Goal: Information Seeking & Learning: Learn about a topic

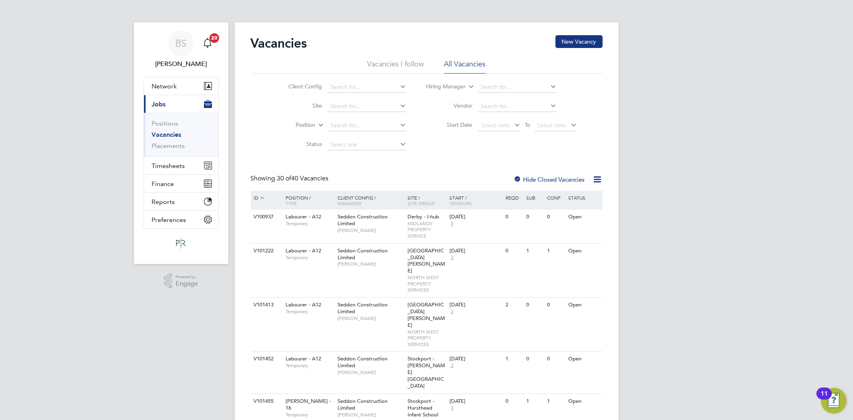
drag, startPoint x: 172, startPoint y: 129, endPoint x: 367, endPoint y: 99, distance: 197.1
click at [173, 130] on li "Positions" at bounding box center [182, 125] width 60 height 11
click at [375, 86] on input at bounding box center [366, 87] width 79 height 11
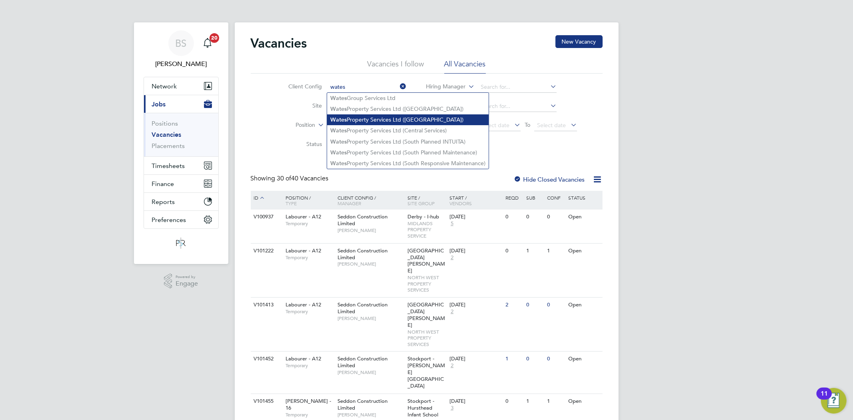
click at [400, 116] on li "Wates Property Services Ltd ([GEOGRAPHIC_DATA])" at bounding box center [408, 119] width 162 height 11
type input "Wates Property Services Ltd ([GEOGRAPHIC_DATA])"
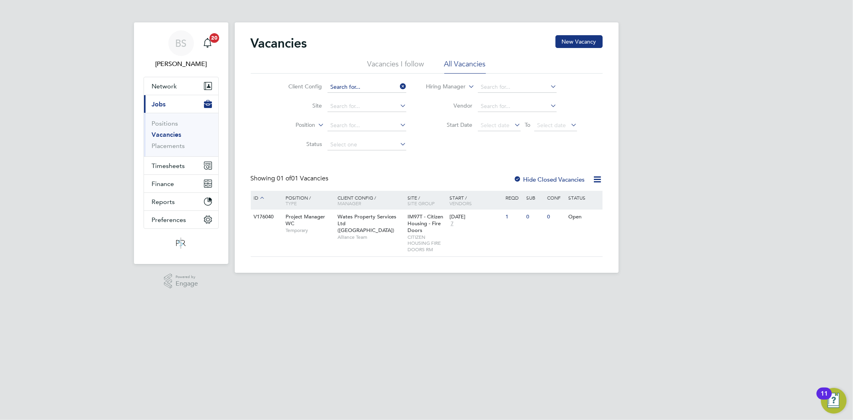
click at [358, 86] on input at bounding box center [366, 87] width 79 height 11
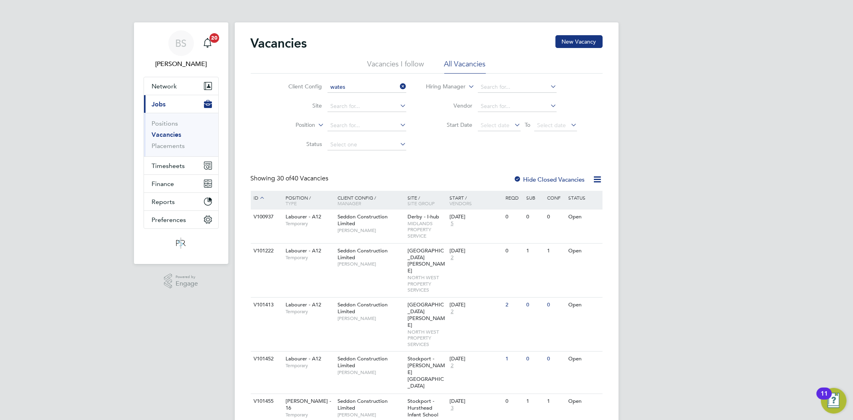
click at [368, 110] on li "Wates Property Services Ltd ([GEOGRAPHIC_DATA])" at bounding box center [408, 109] width 162 height 11
type input "Wates Property Services Ltd ([GEOGRAPHIC_DATA])"
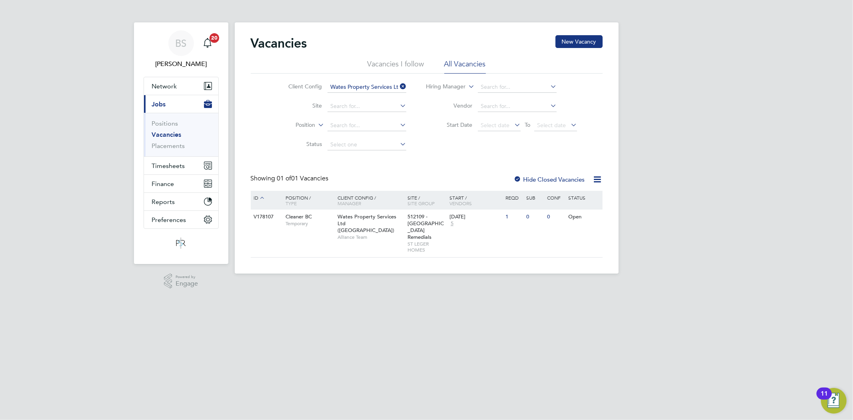
click at [398, 87] on icon at bounding box center [398, 86] width 0 height 11
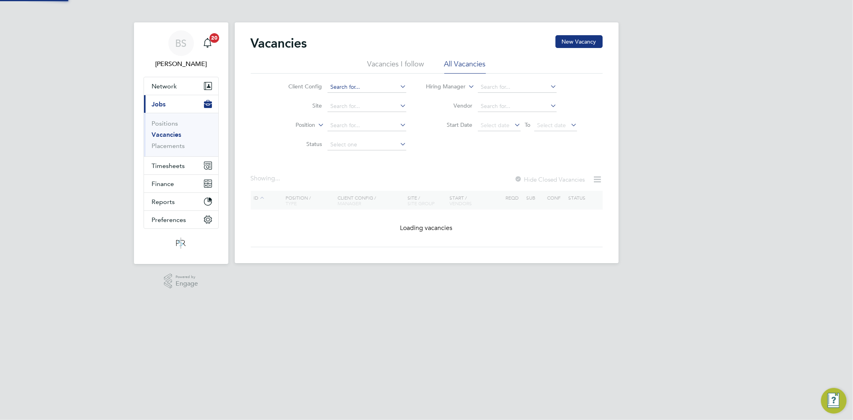
click at [383, 87] on input at bounding box center [366, 87] width 79 height 11
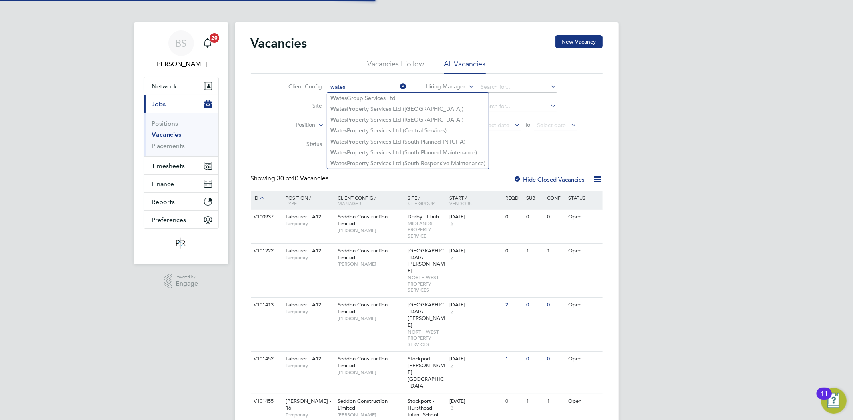
type input "wates"
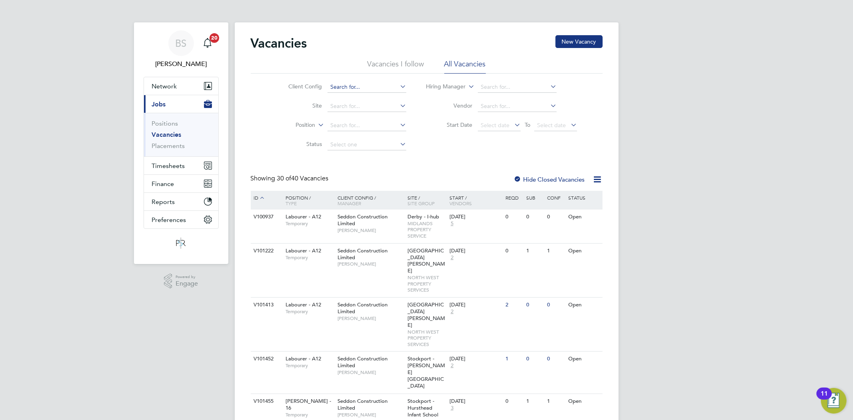
click at [332, 82] on input at bounding box center [366, 87] width 79 height 11
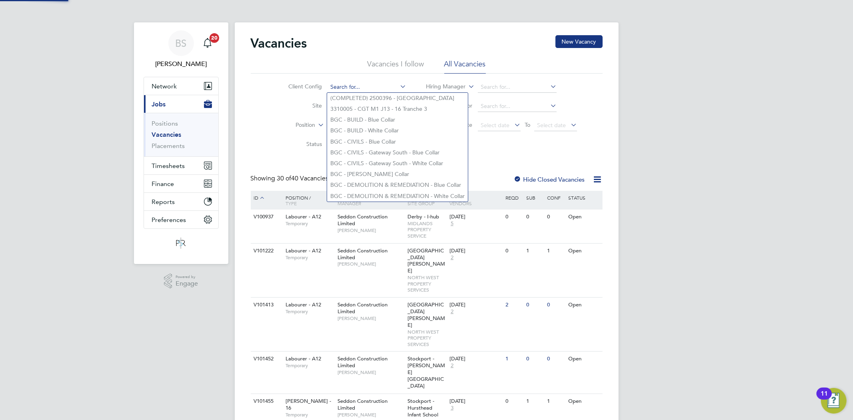
type input "e"
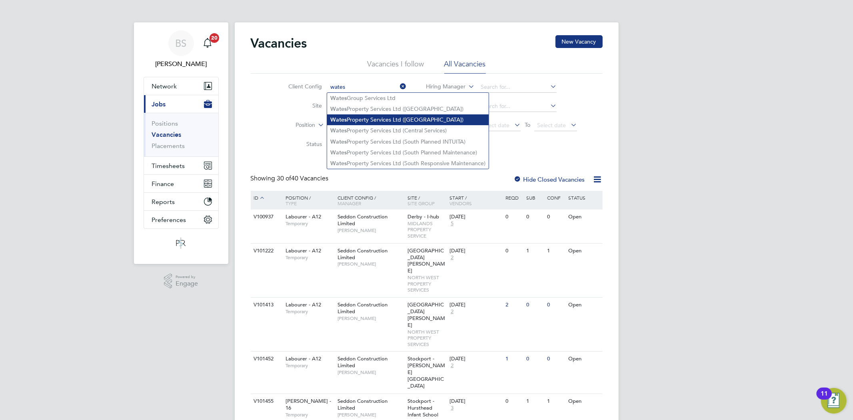
click at [411, 114] on li "Wates Property Services Ltd ([GEOGRAPHIC_DATA])" at bounding box center [408, 119] width 162 height 11
type input "Wates Property Services Ltd ([GEOGRAPHIC_DATA])"
